Goal: Navigation & Orientation: Find specific page/section

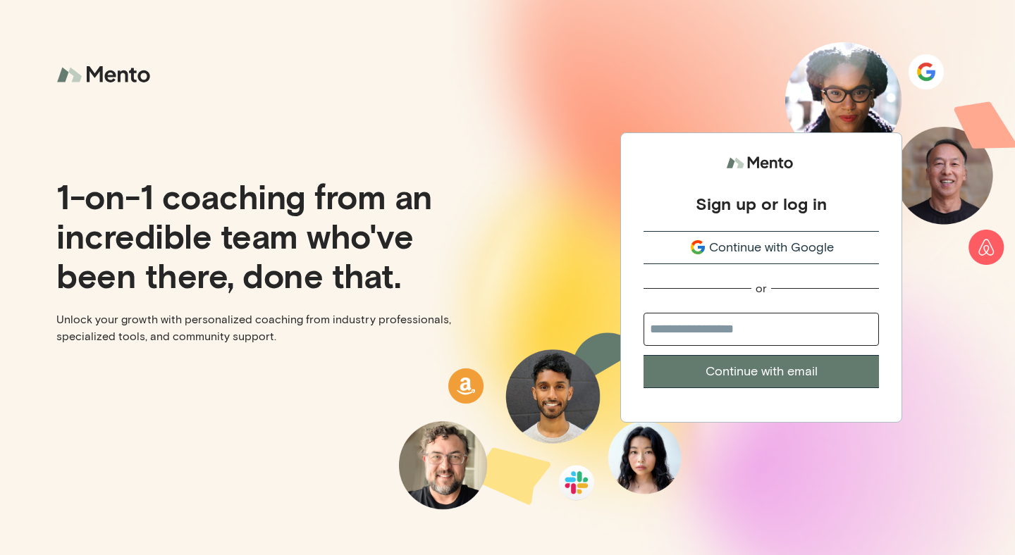
click at [722, 337] on input "email" at bounding box center [761, 329] width 235 height 33
type input "**********"
click at [733, 375] on button "Continue with email" at bounding box center [761, 371] width 235 height 33
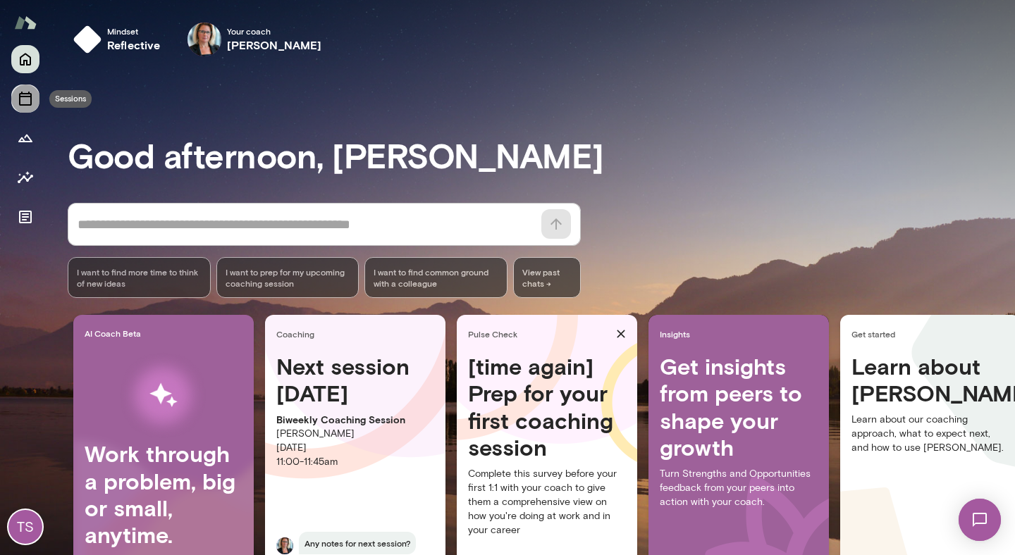
click at [18, 94] on icon "Sessions" at bounding box center [25, 98] width 17 height 17
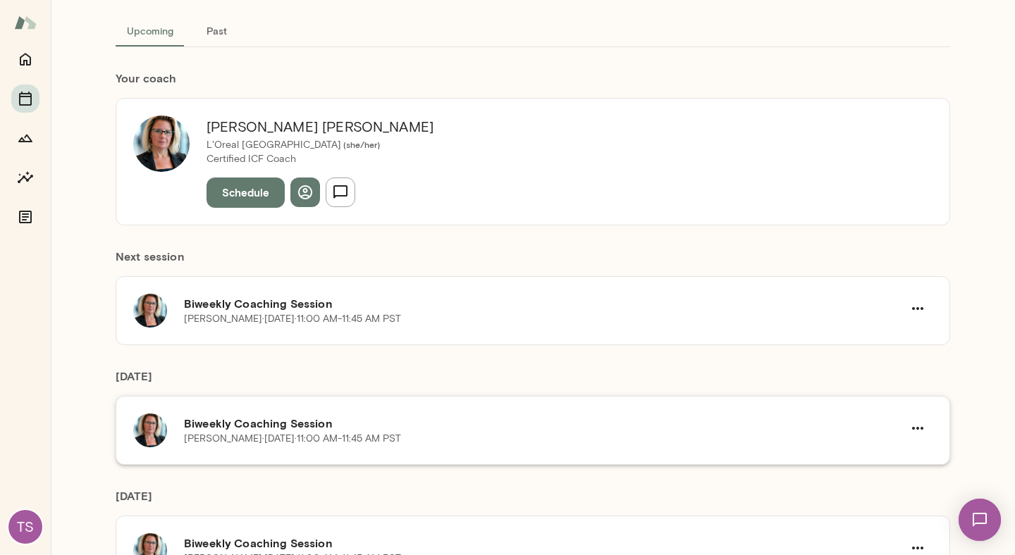
scroll to position [147, 0]
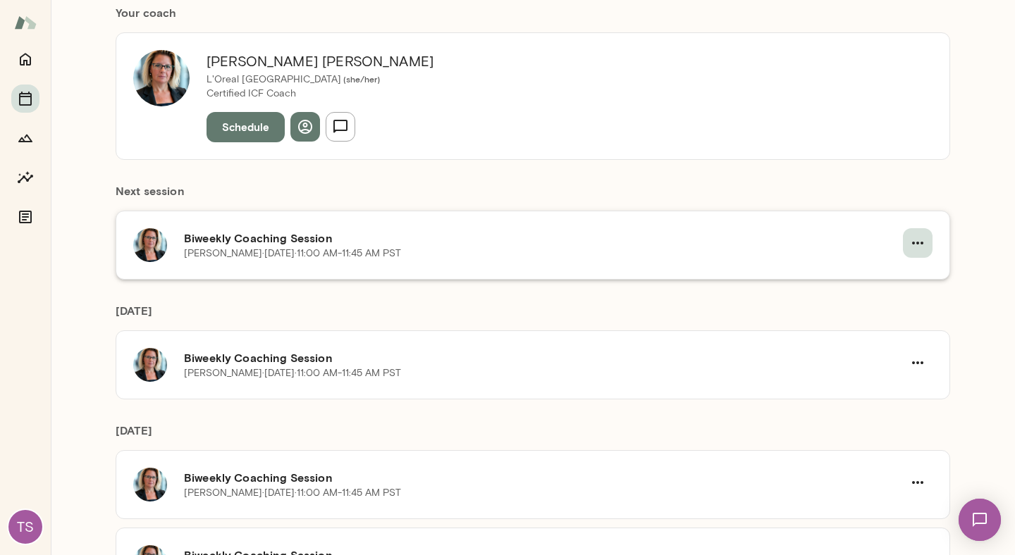
click at [921, 240] on icon "button" at bounding box center [917, 243] width 17 height 17
click at [856, 281] on div at bounding box center [849, 276] width 25 height 17
